Goal: Complete application form

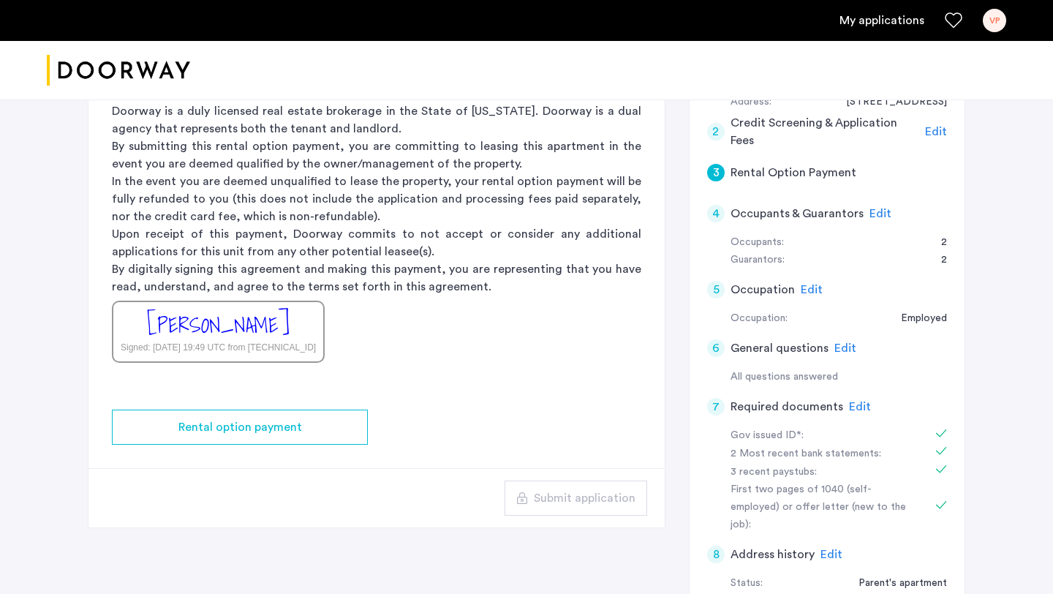
scroll to position [219, 0]
click at [874, 212] on span "Edit" at bounding box center [881, 213] width 22 height 12
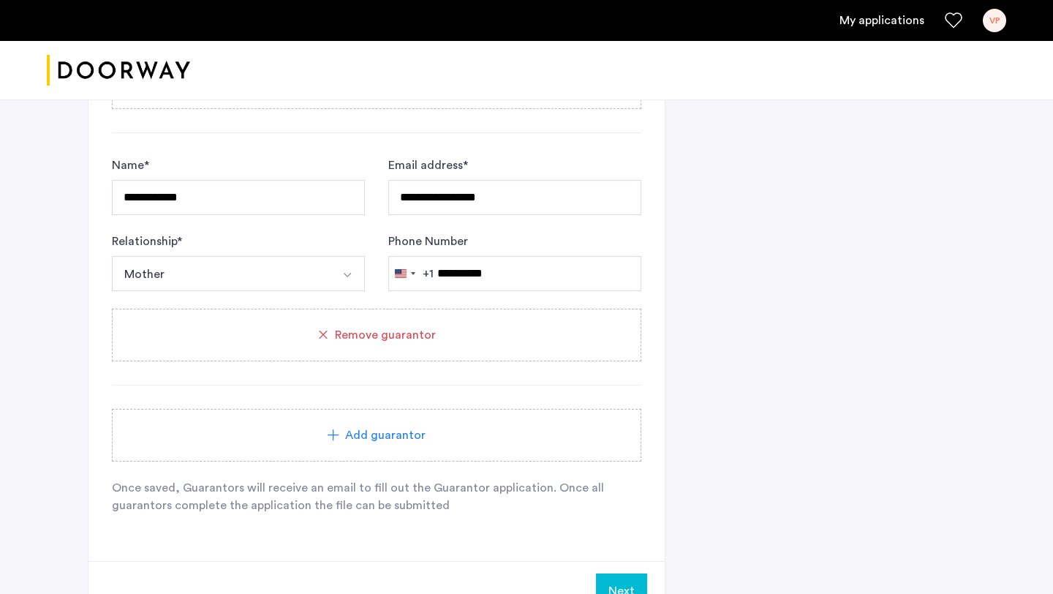
scroll to position [1162, 0]
click at [416, 433] on span "Add guarantor" at bounding box center [385, 434] width 80 height 18
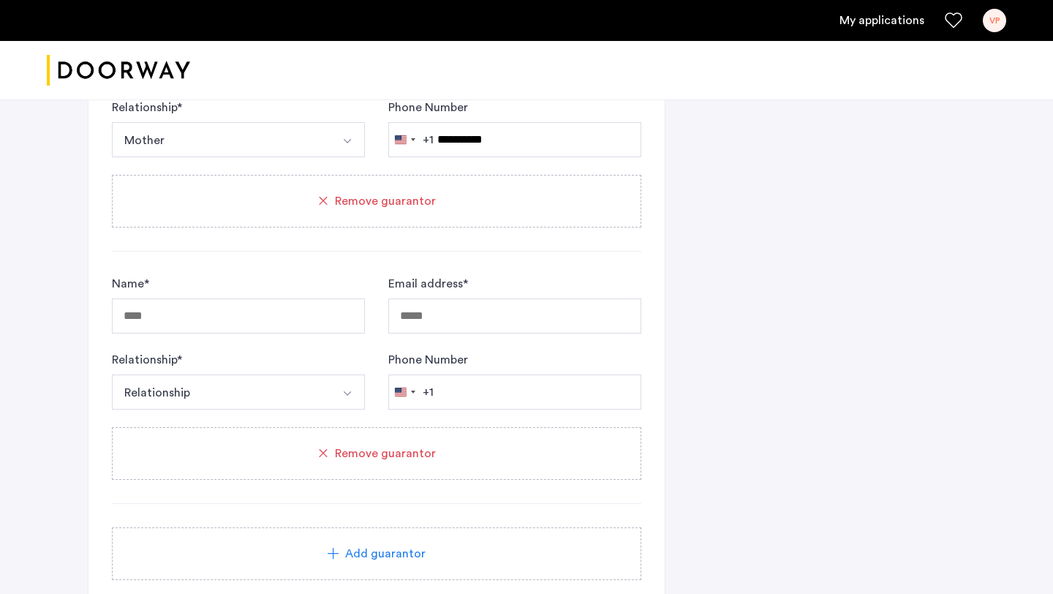
scroll to position [1290, 0]
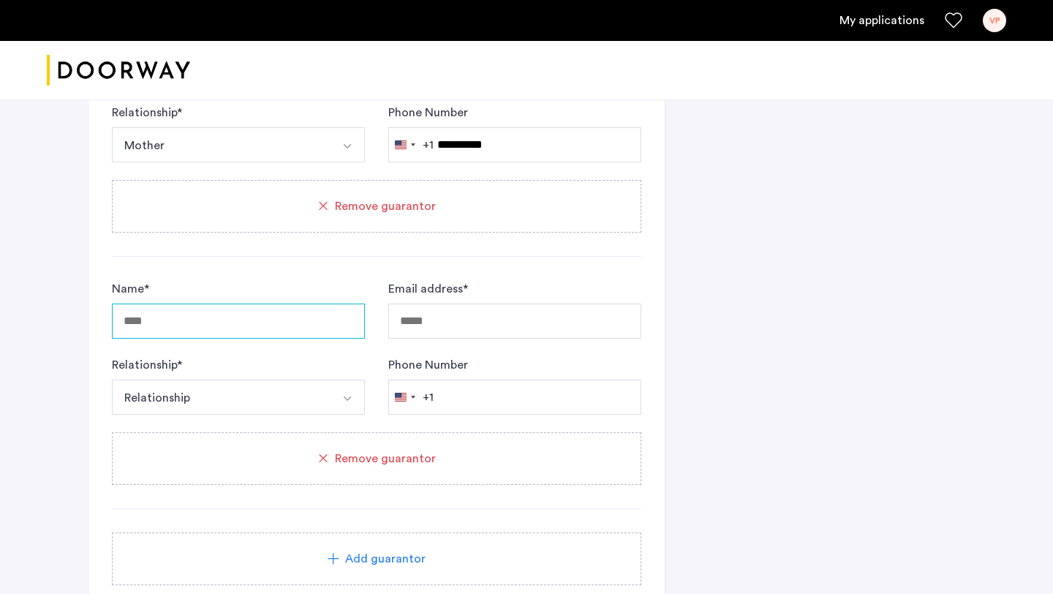
click at [271, 311] on input "Name *" at bounding box center [238, 321] width 253 height 35
type input "**********"
click at [485, 324] on input "Email address *" at bounding box center [514, 321] width 253 height 35
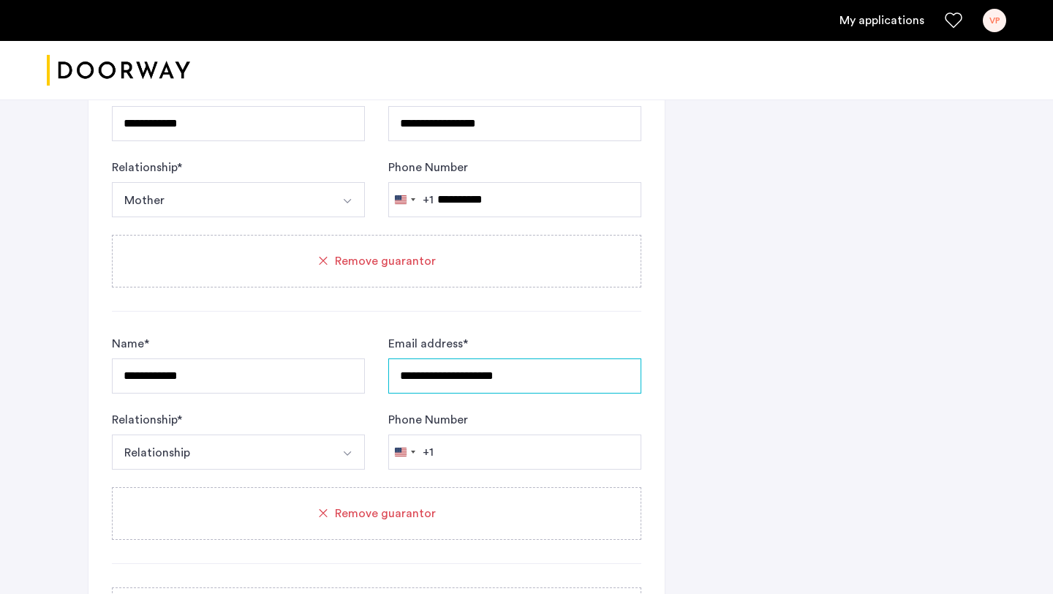
scroll to position [1234, 0]
type input "**********"
click at [278, 463] on button "Relationship" at bounding box center [221, 452] width 219 height 35
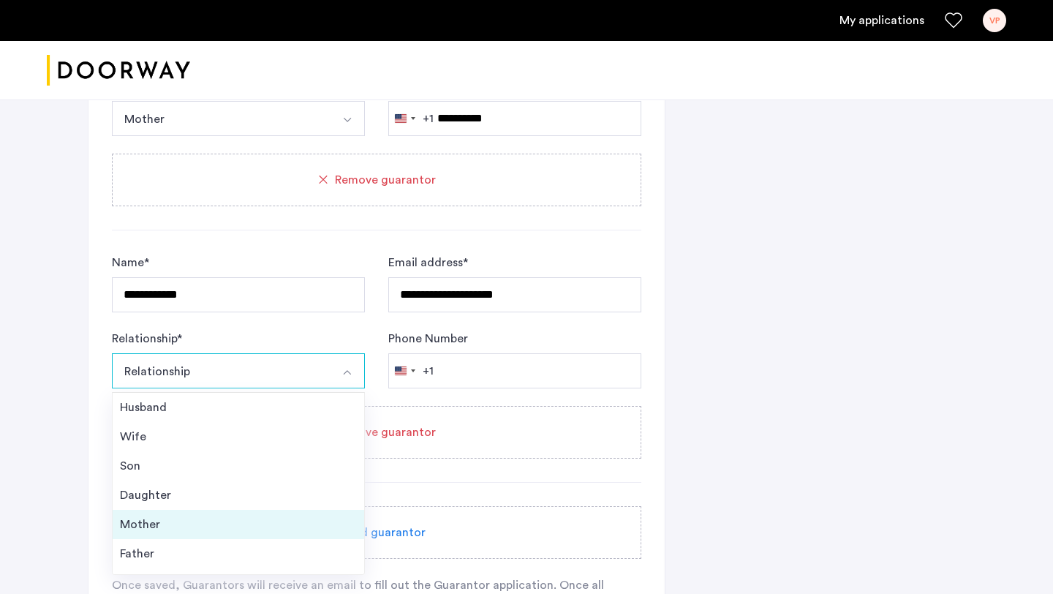
scroll to position [53, 0]
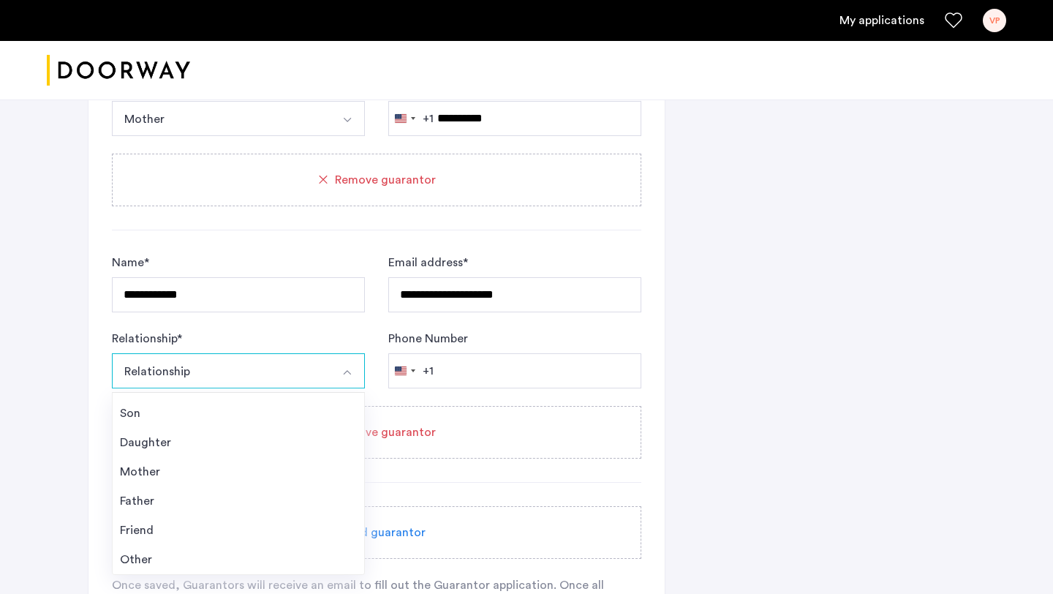
click at [162, 552] on div "Other" at bounding box center [238, 560] width 237 height 18
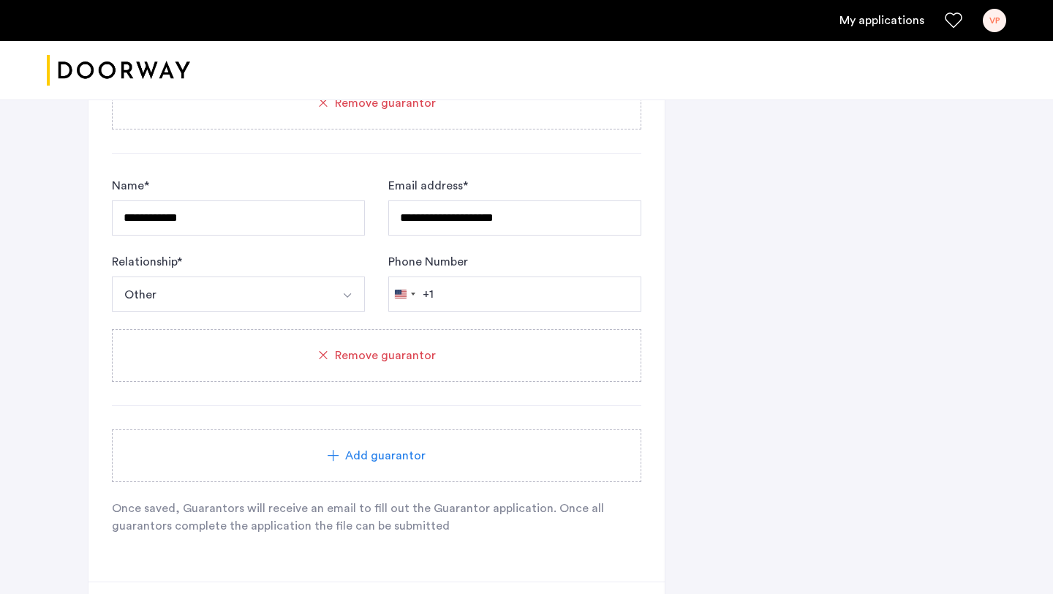
scroll to position [1397, 0]
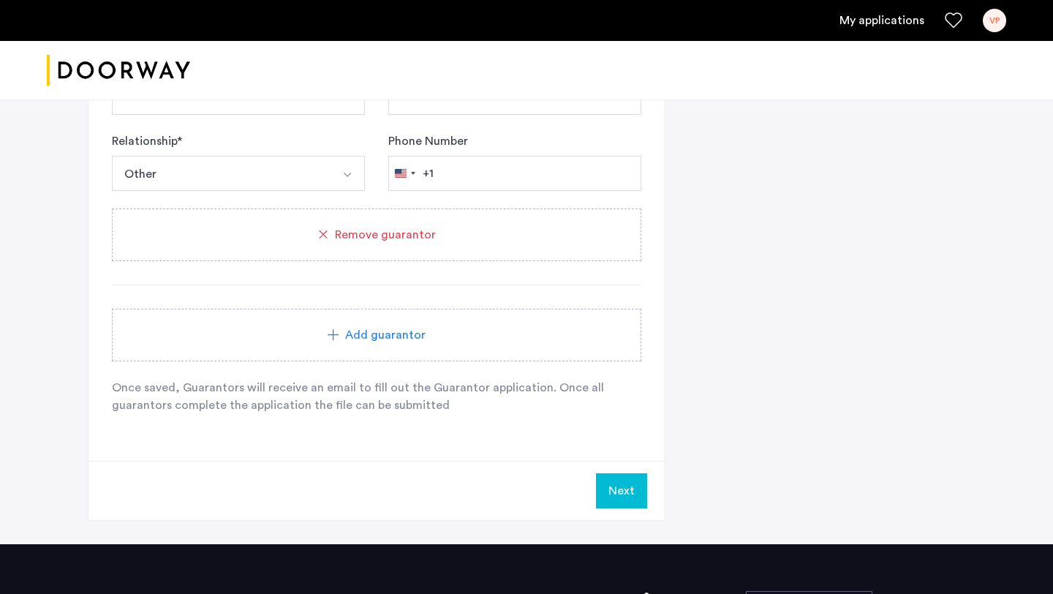
scroll to position [1677, 0]
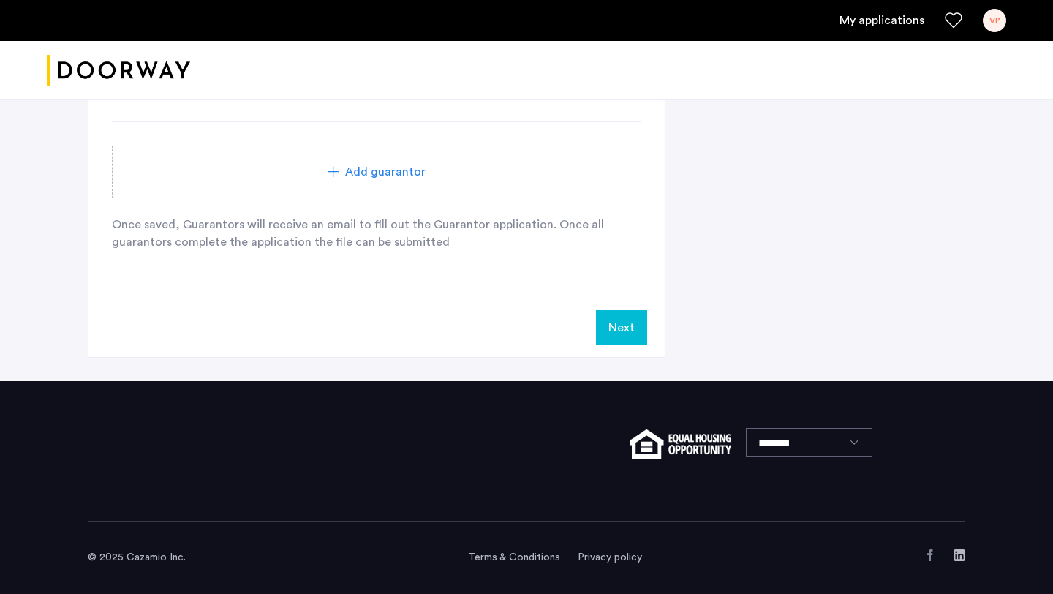
click at [629, 323] on button "Next" at bounding box center [621, 327] width 51 height 35
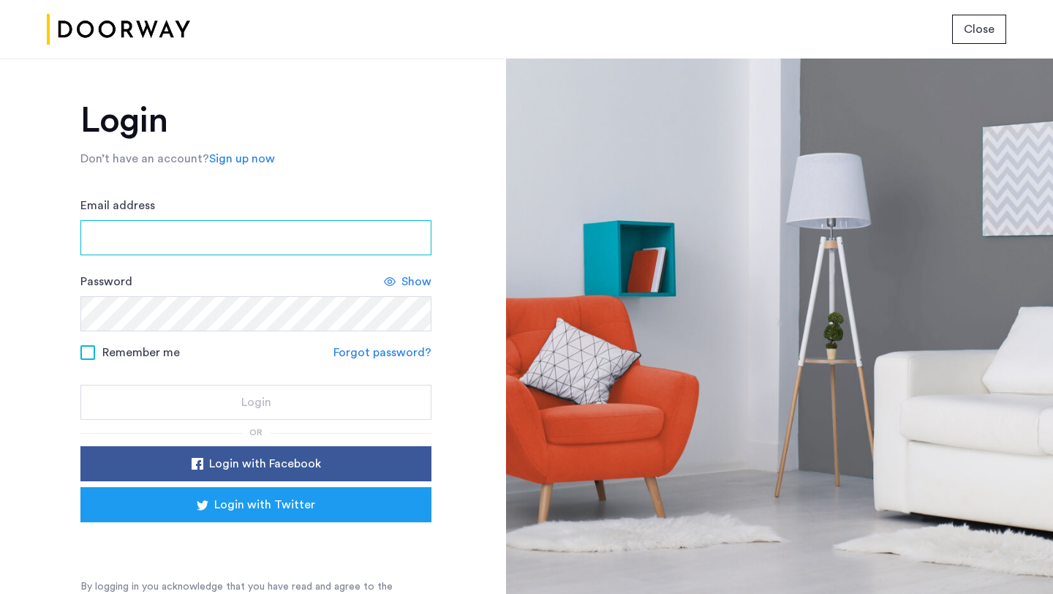
click at [276, 233] on input "Email address" at bounding box center [255, 237] width 351 height 35
type input "**********"
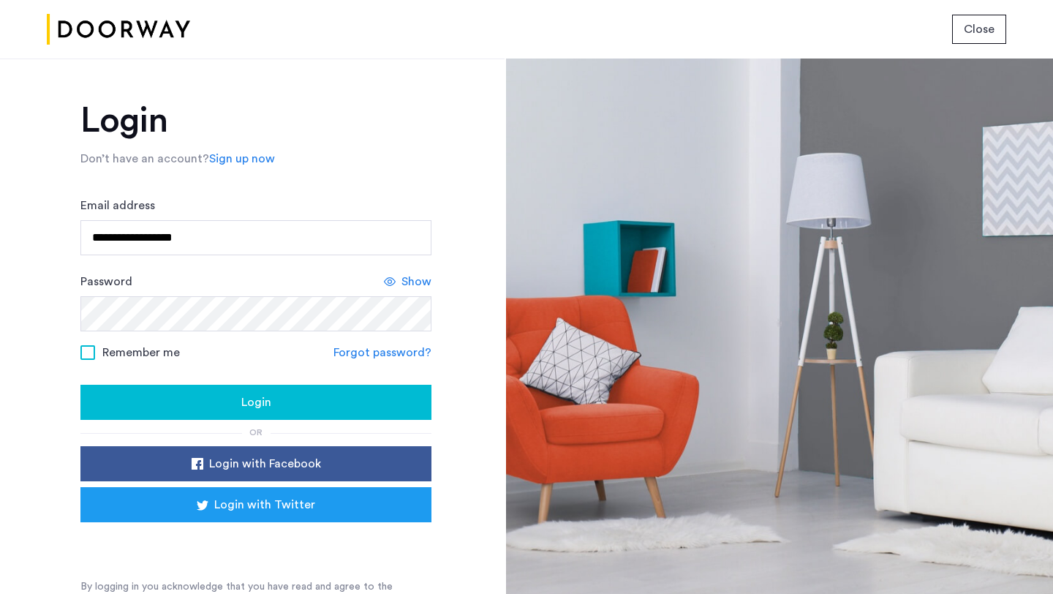
click at [243, 408] on span "Login" at bounding box center [256, 403] width 30 height 18
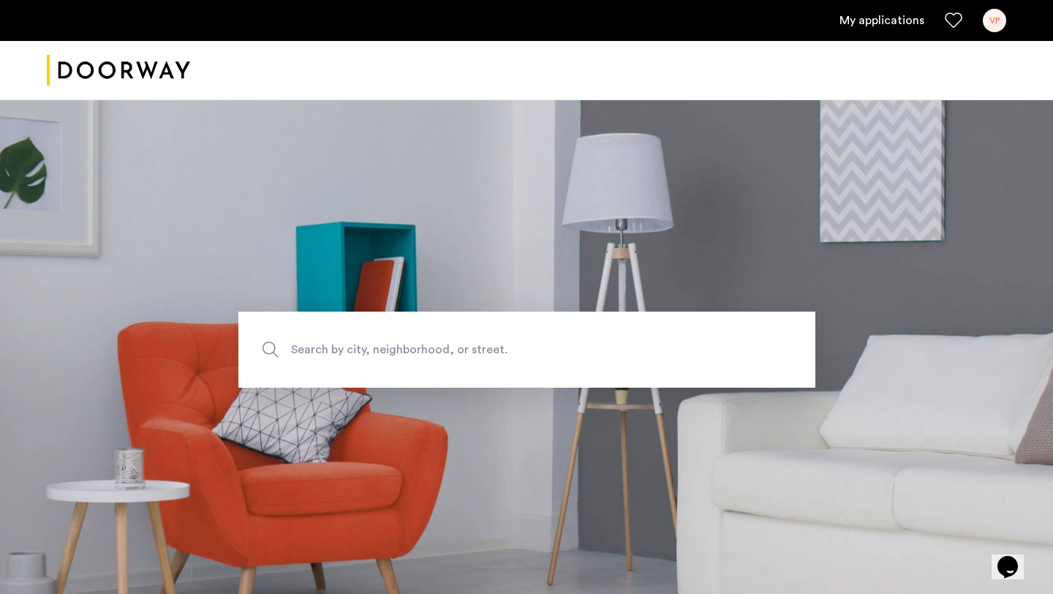
click at [884, 18] on link "My applications" at bounding box center [882, 21] width 85 height 18
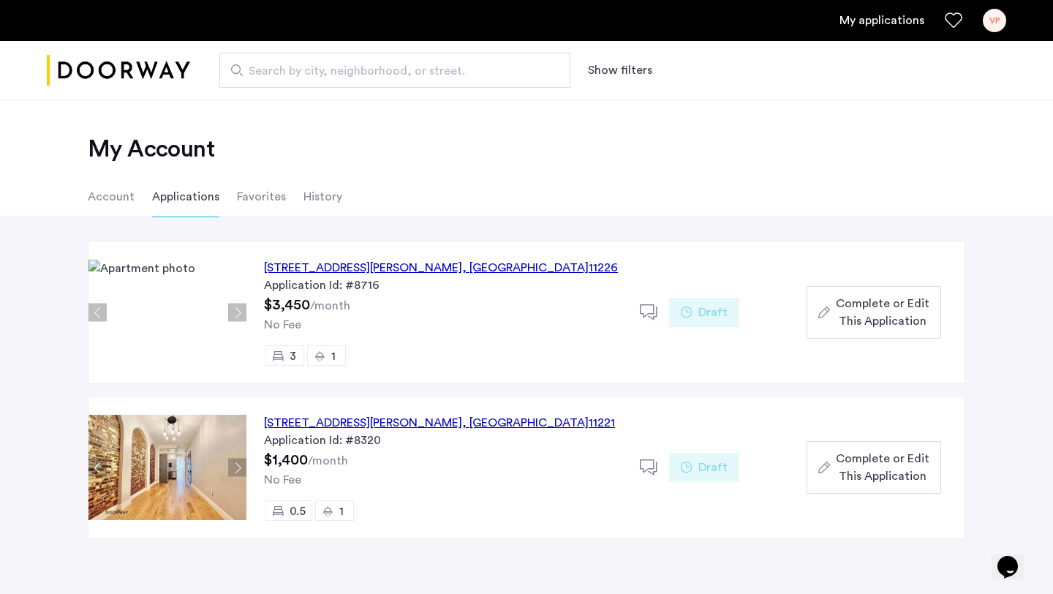
click at [336, 271] on div "[STREET_ADDRESS][PERSON_NAME]" at bounding box center [441, 268] width 354 height 18
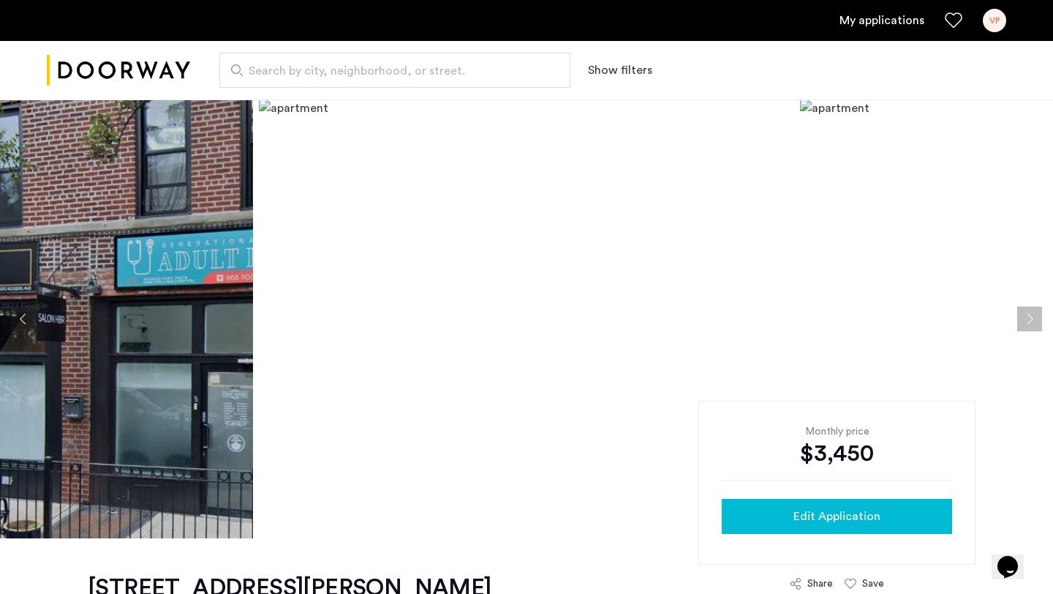
click at [788, 519] on div "Edit Application" at bounding box center [837, 517] width 207 height 18
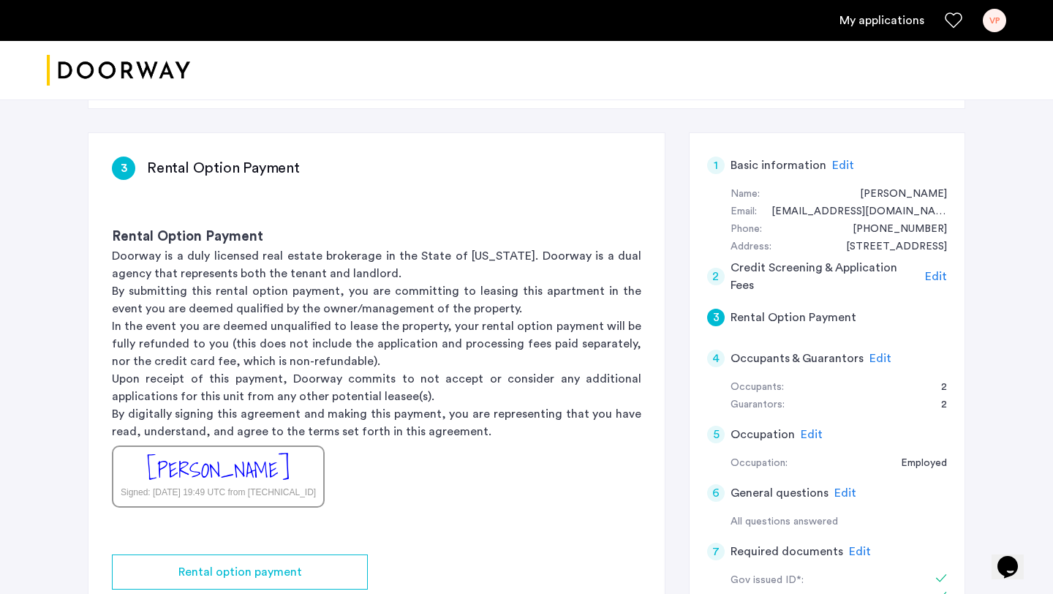
scroll to position [76, 0]
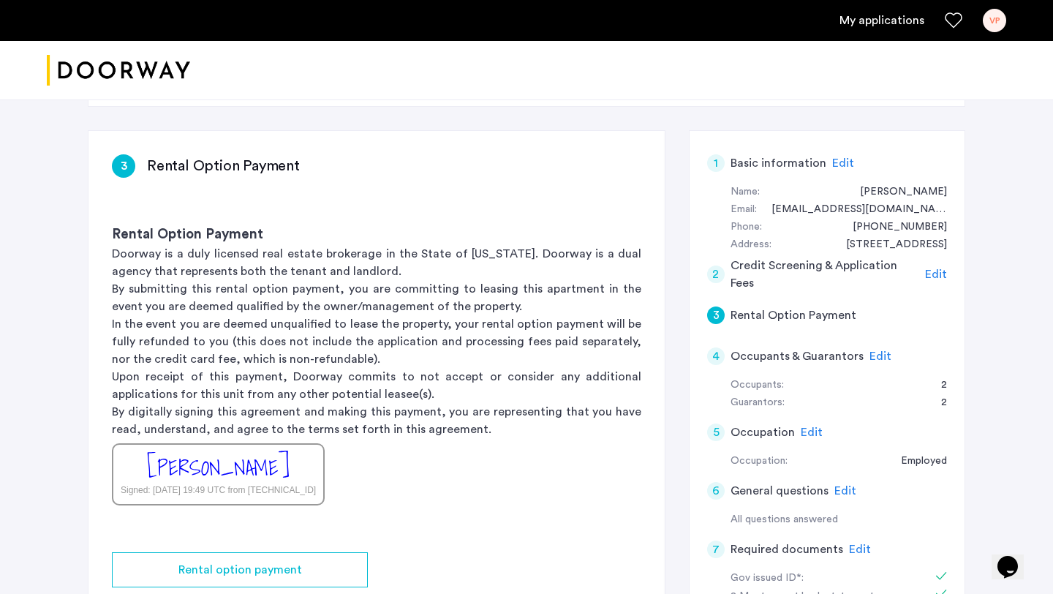
click at [876, 357] on span "Edit" at bounding box center [881, 356] width 22 height 12
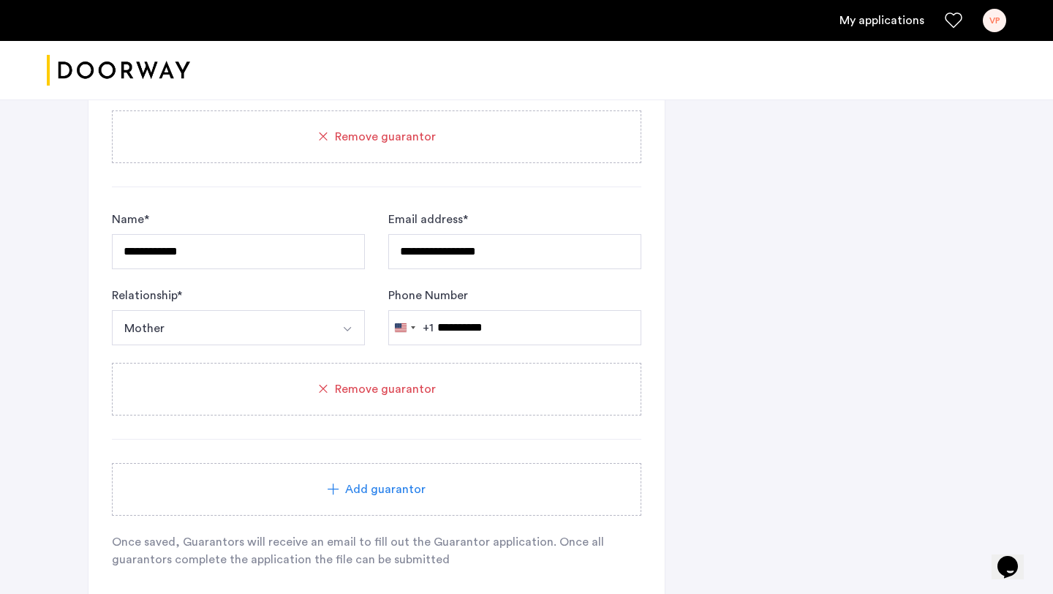
scroll to position [1111, 0]
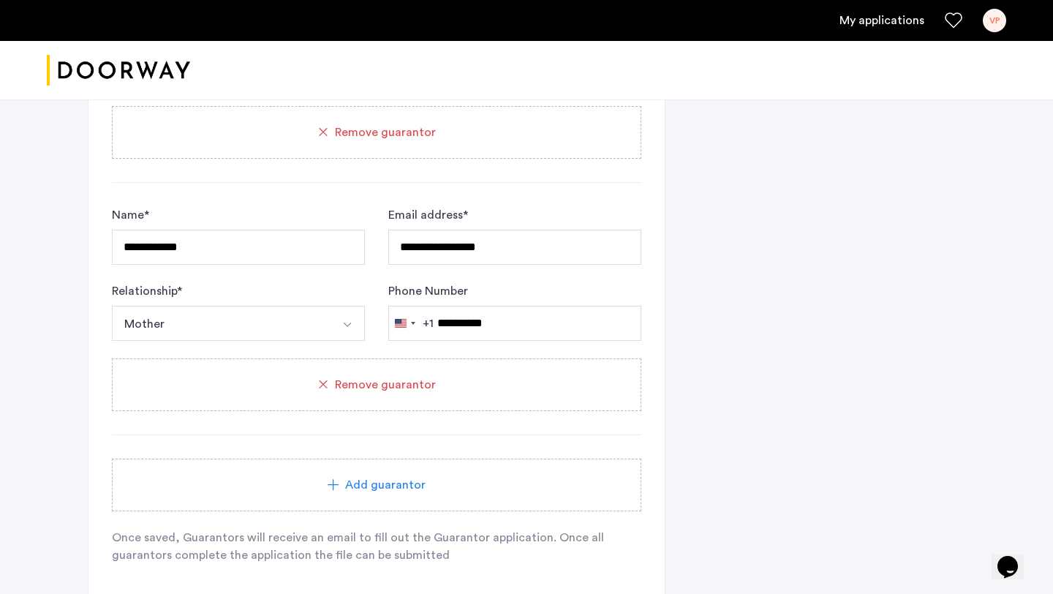
click at [386, 477] on span "Add guarantor" at bounding box center [385, 485] width 80 height 18
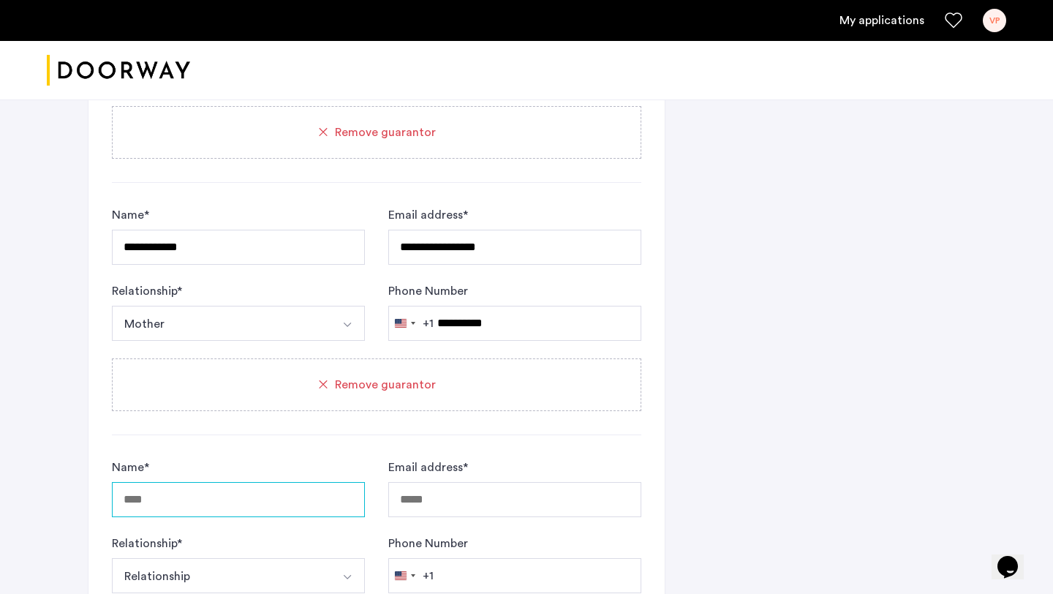
click at [317, 502] on input "Name *" at bounding box center [238, 499] width 253 height 35
type input "**********"
click at [413, 504] on input "Email address *" at bounding box center [514, 499] width 253 height 35
type input "**********"
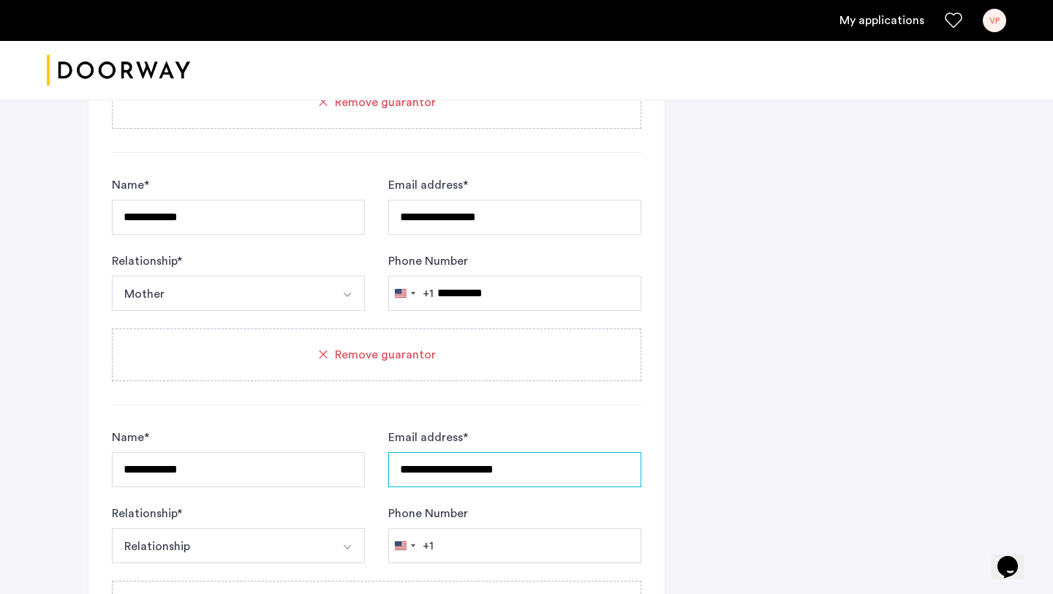
scroll to position [1147, 0]
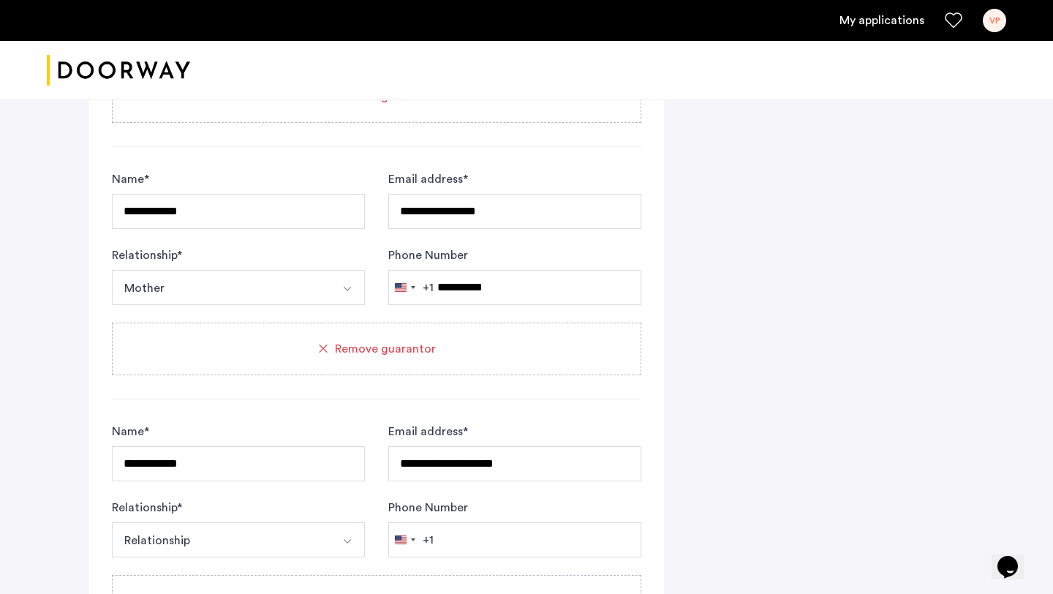
click at [314, 522] on div "Relationship * Relationship Husband Wife Son Daughter Mother Father Friend Other" at bounding box center [238, 528] width 253 height 59
click at [310, 547] on button "Relationship" at bounding box center [221, 539] width 219 height 35
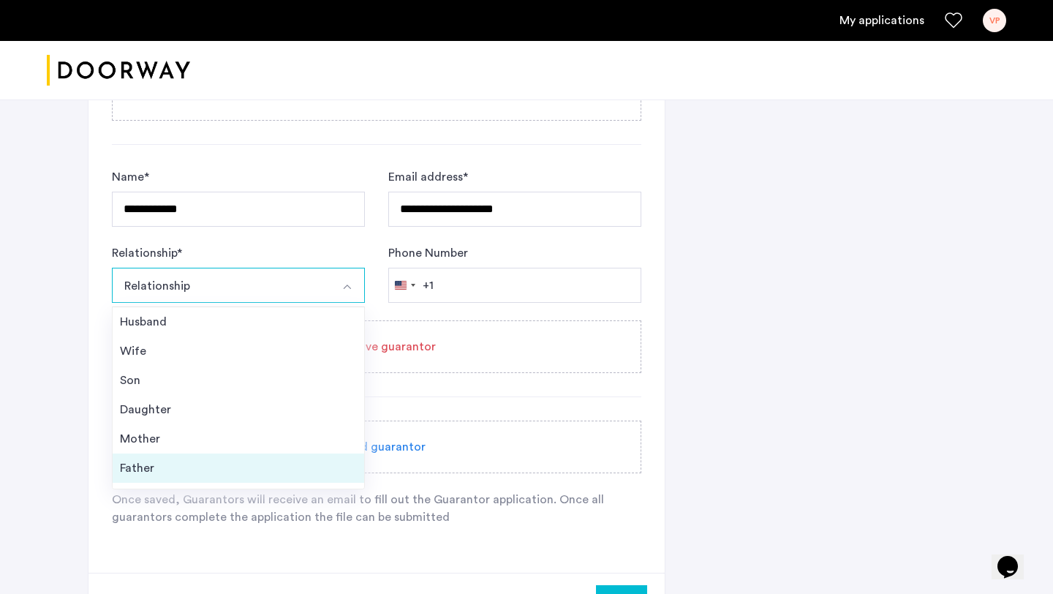
scroll to position [53, 0]
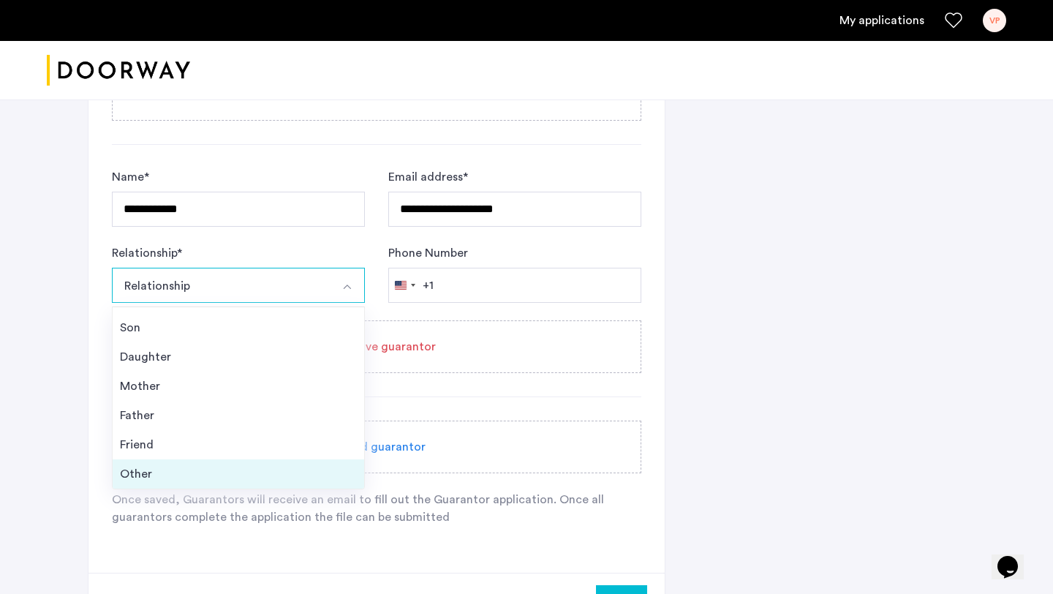
click at [173, 466] on div "Other" at bounding box center [238, 474] width 237 height 18
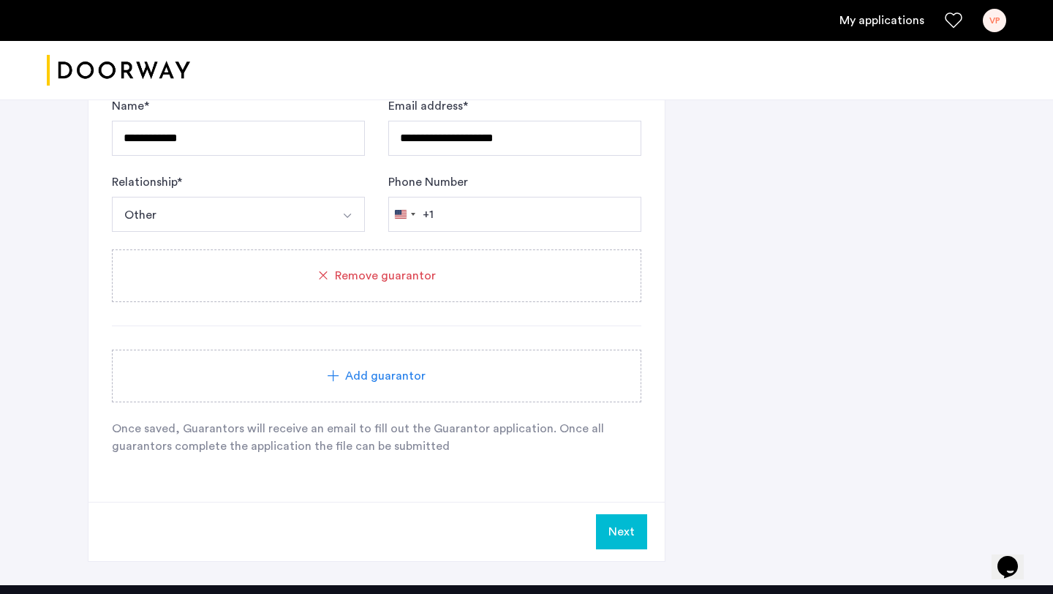
scroll to position [1509, 0]
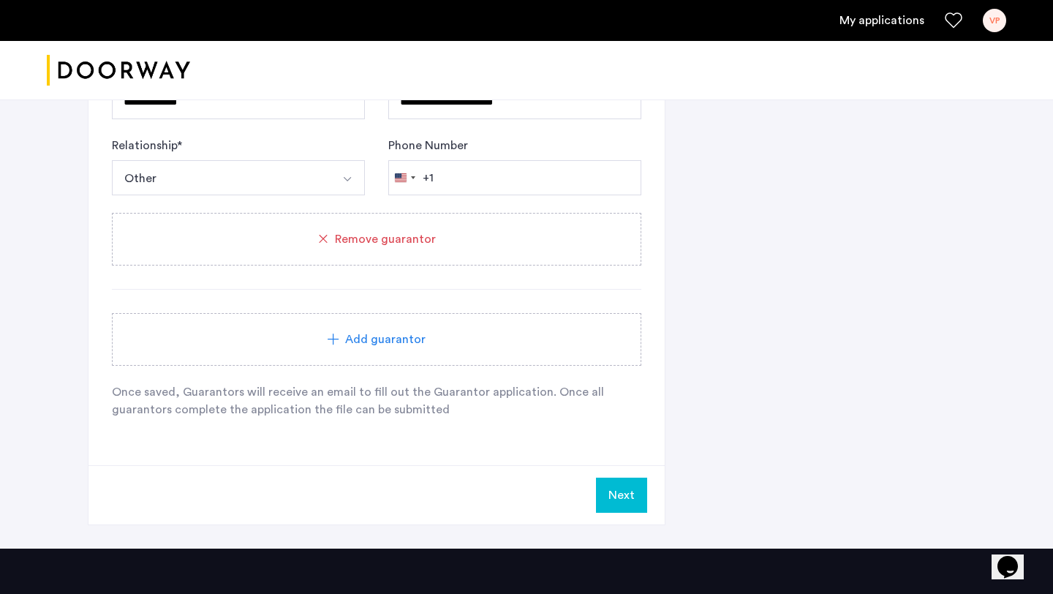
click at [606, 485] on button "Next" at bounding box center [621, 495] width 51 height 35
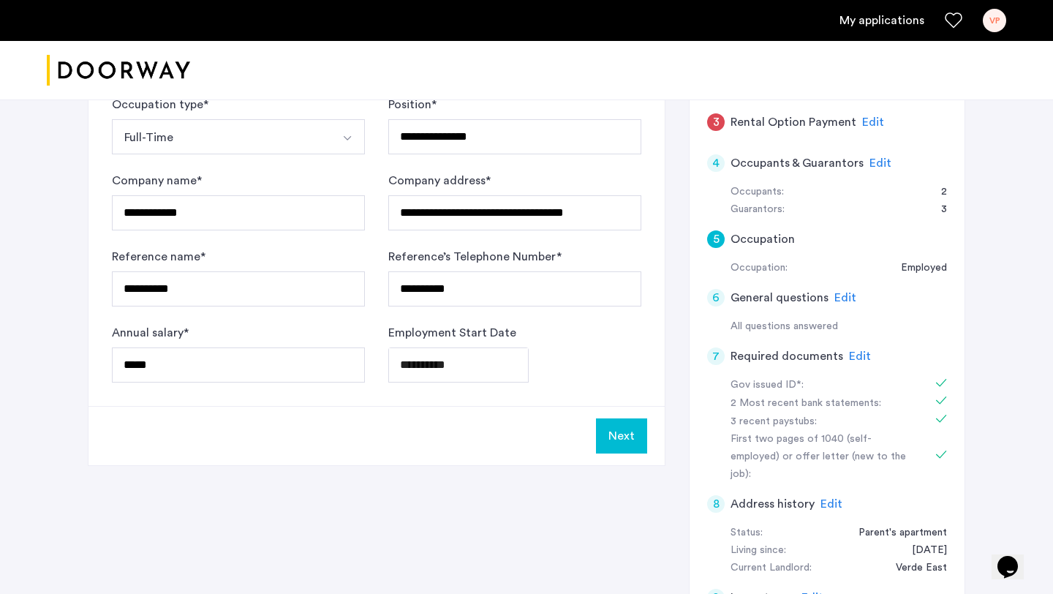
scroll to position [261, 0]
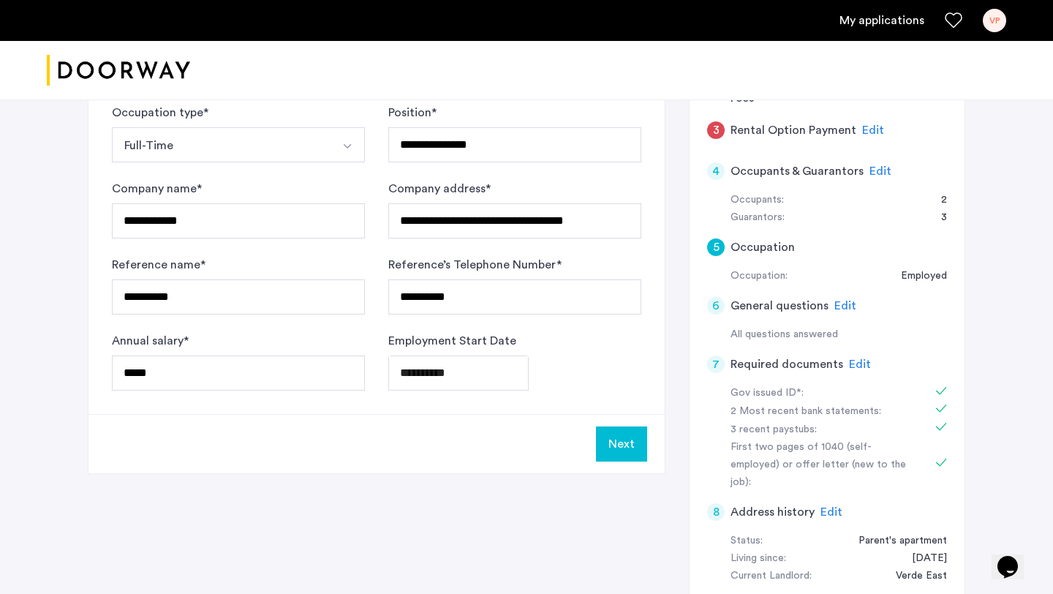
click at [620, 439] on button "Next" at bounding box center [621, 443] width 51 height 35
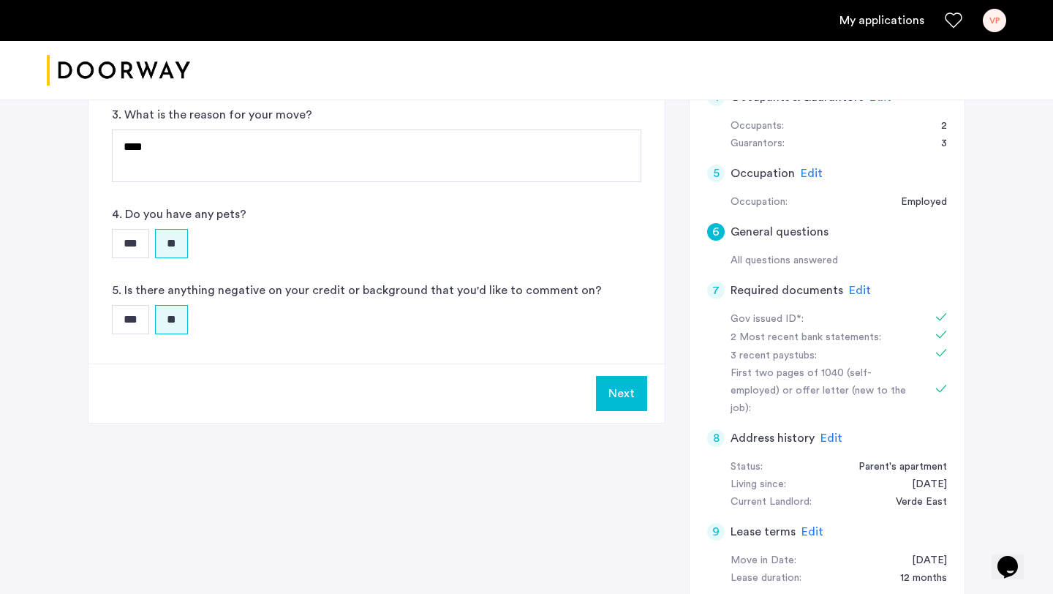
scroll to position [0, 0]
